Goal: Information Seeking & Learning: Learn about a topic

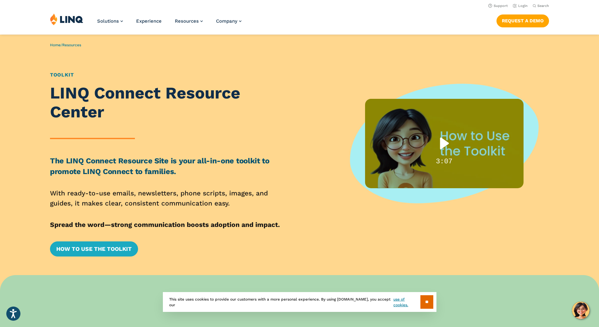
click at [443, 141] on div "Play" at bounding box center [444, 142] width 40 height 25
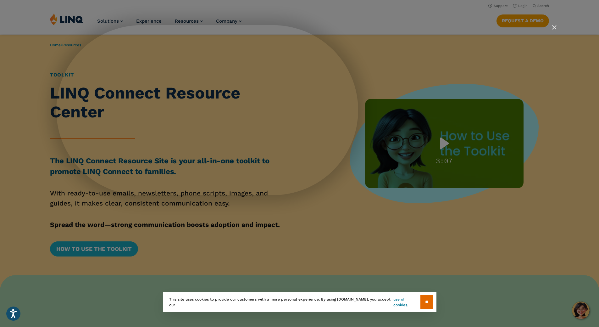
click at [412, 302] on link "use of cookies." at bounding box center [406, 301] width 27 height 11
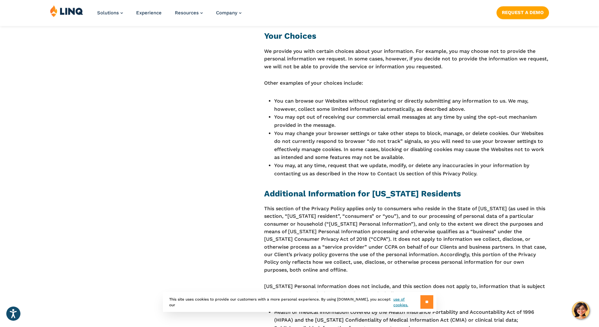
scroll to position [2389, 0]
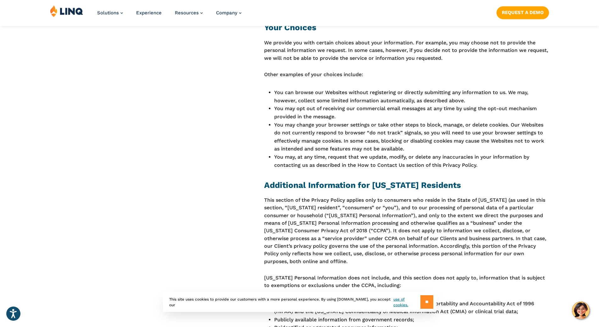
click at [427, 305] on input "**" at bounding box center [426, 302] width 13 height 14
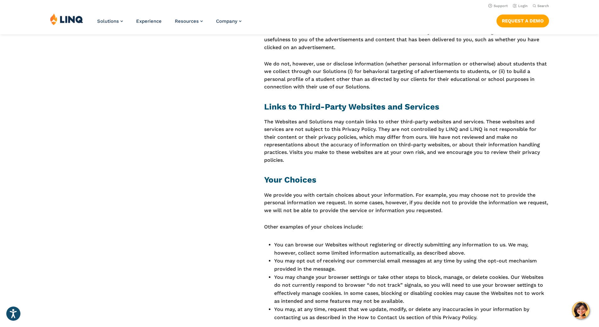
scroll to position [2232, 0]
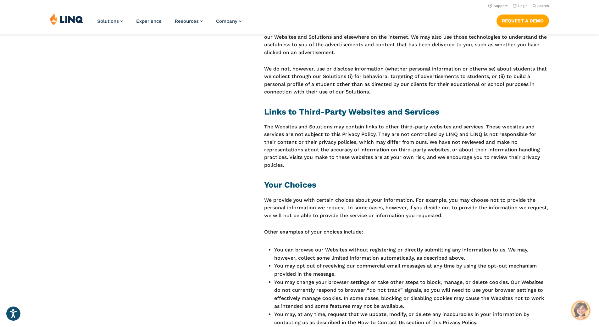
click at [587, 316] on img "Hello, have a question? Let’s chat." at bounding box center [581, 310] width 18 height 18
click at [465, 196] on p "We provide you with certain choices about your information. For example, you ma…" at bounding box center [406, 207] width 285 height 23
